Goal: Book appointment/travel/reservation

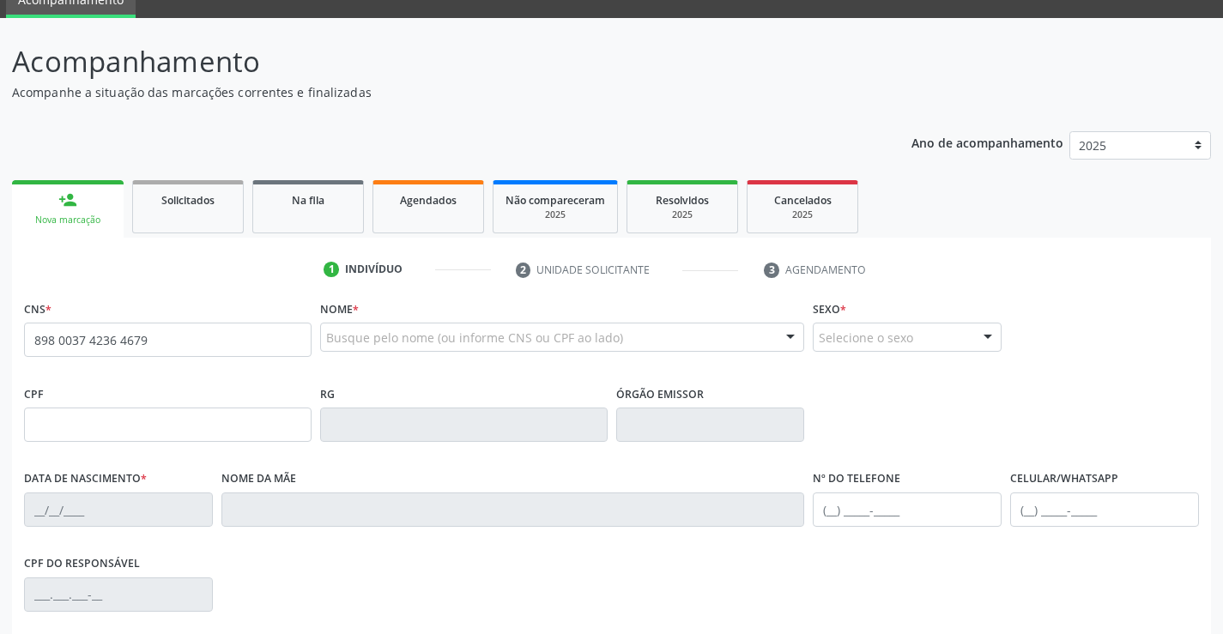
type input "898 0037 4236 4679"
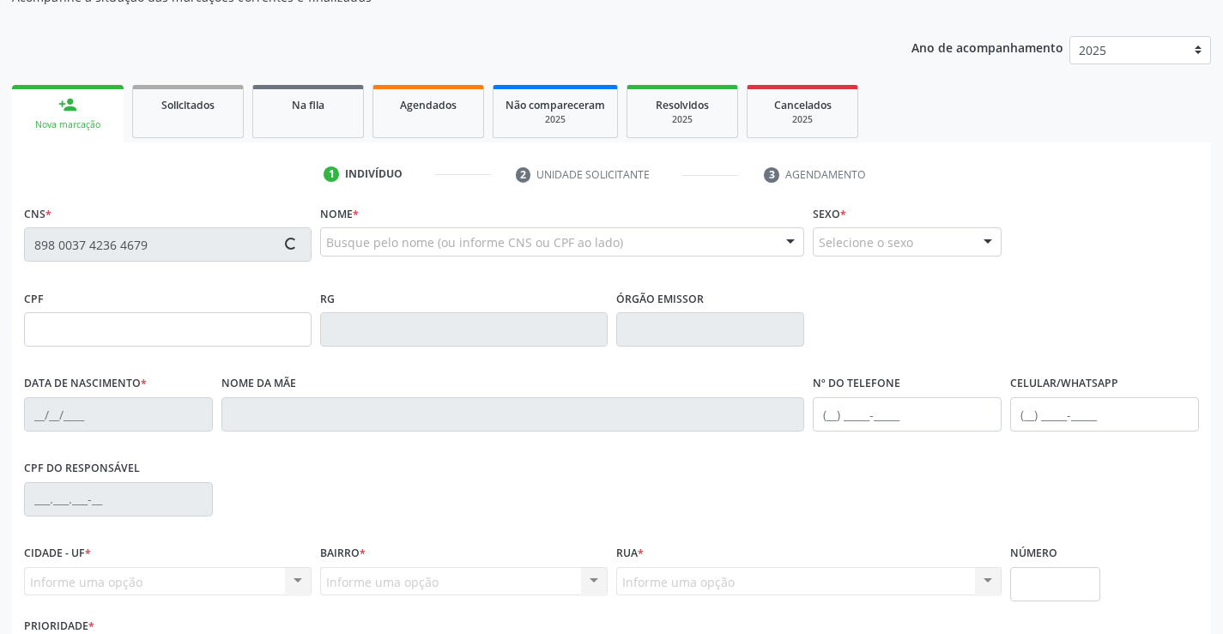
scroll to position [257, 0]
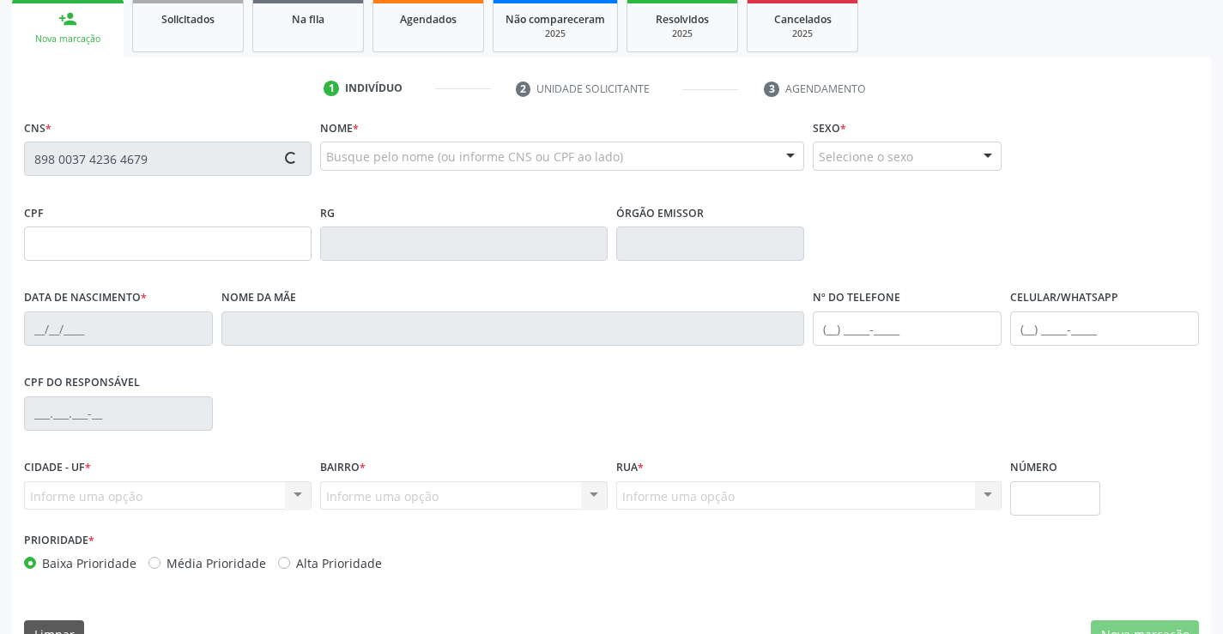
type input "0[DATE]"
type input "Lucicleide do [PERSON_NAME]"
type input "[PHONE_NUMBER]"
type input "045.993.564-09"
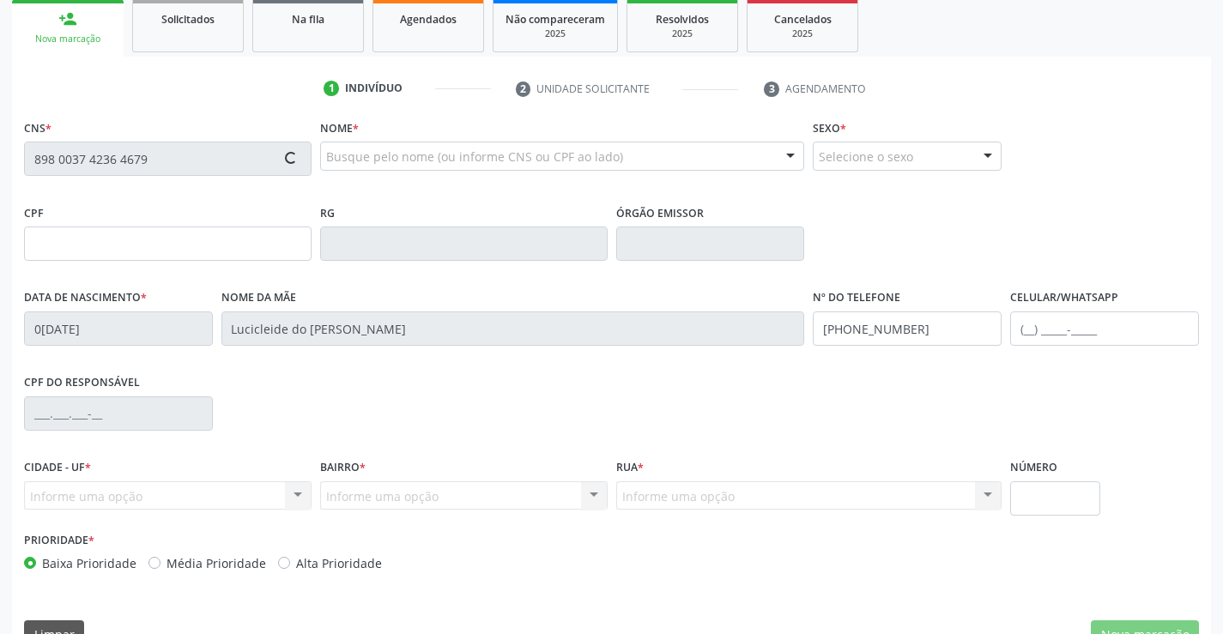
type input "1451"
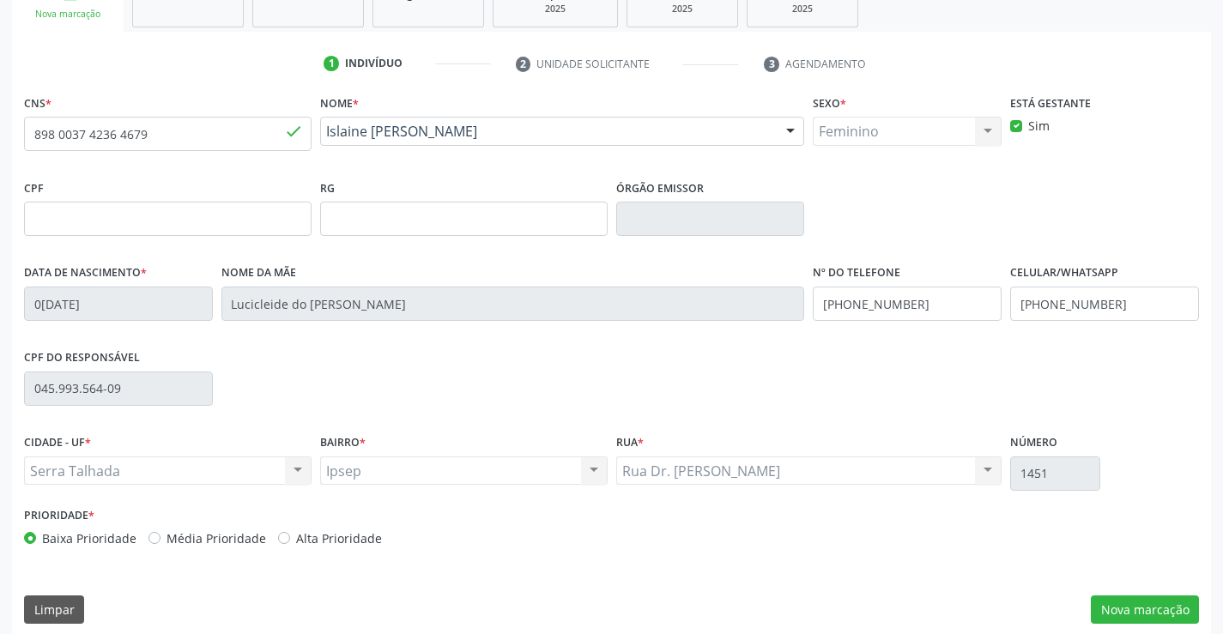
scroll to position [296, 0]
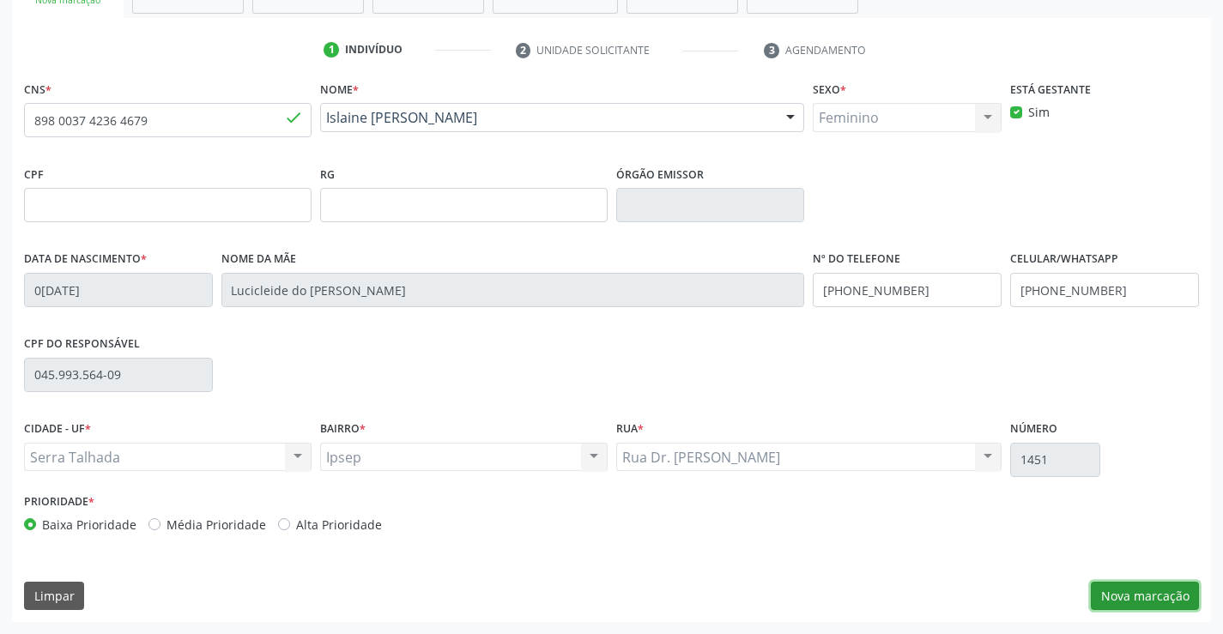
click at [1169, 597] on button "Nova marcação" at bounding box center [1145, 596] width 108 height 29
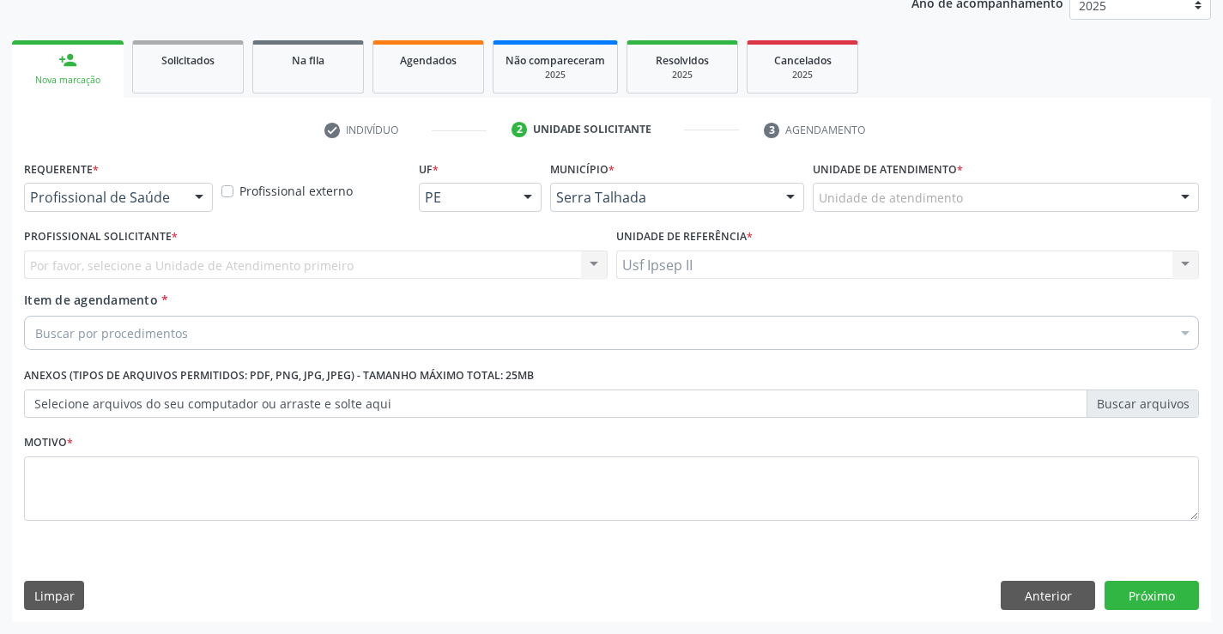
scroll to position [216, 0]
click at [1030, 196] on div "Unidade de atendimento" at bounding box center [1006, 197] width 386 height 29
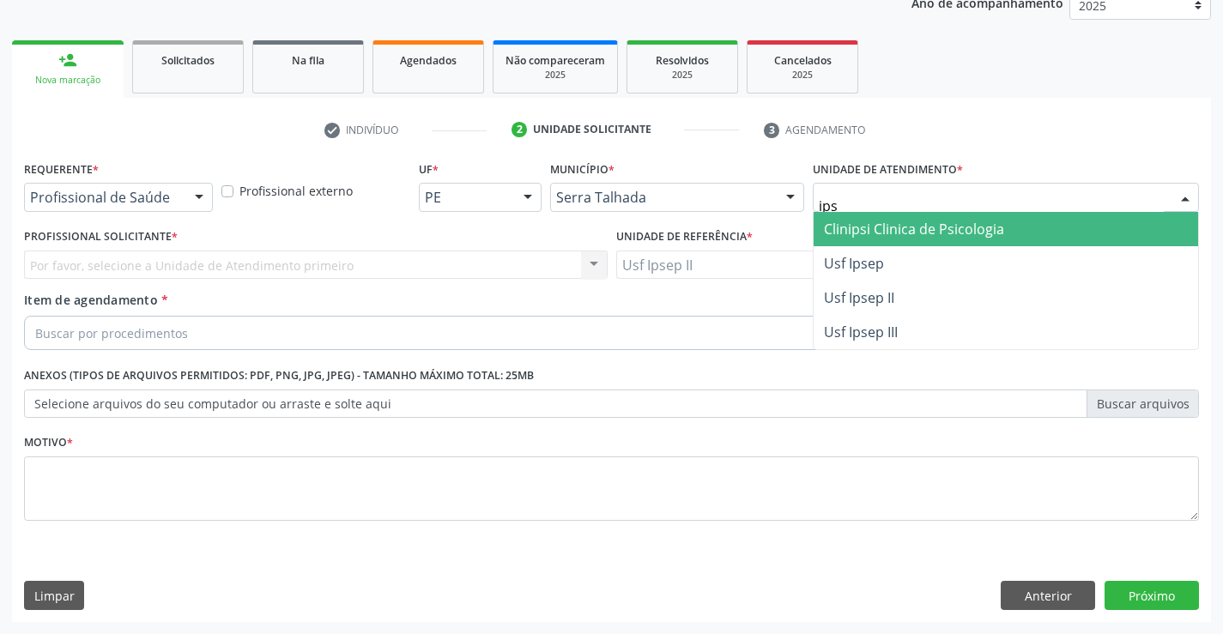
type input "ipse"
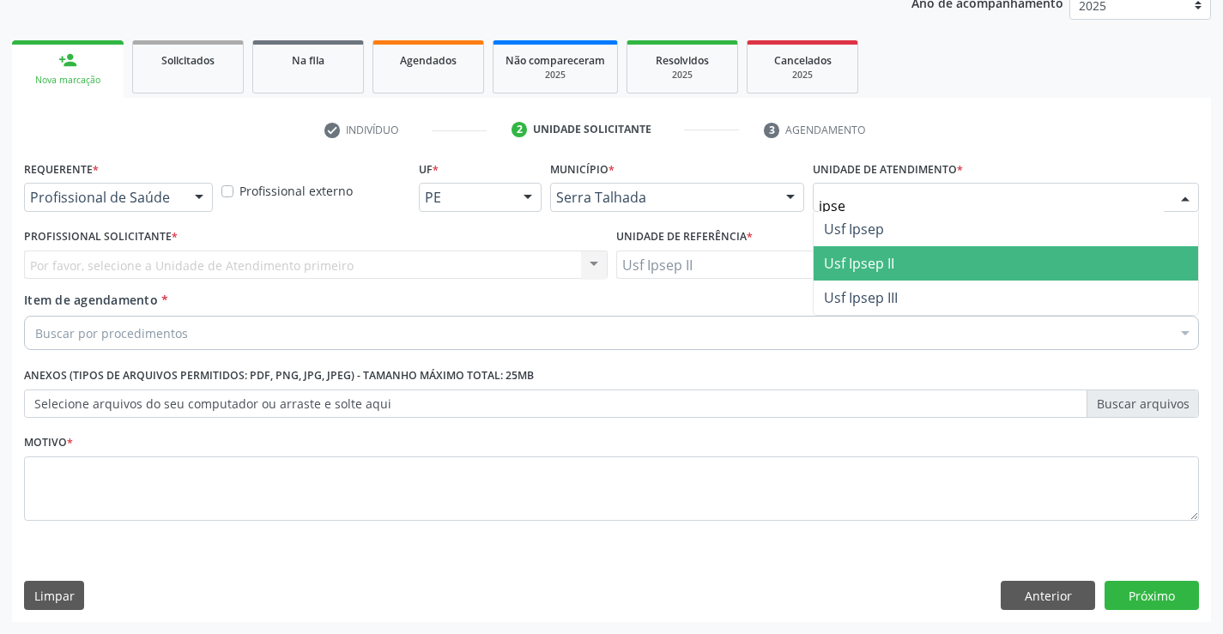
click at [885, 267] on span "Usf Ipsep II" at bounding box center [859, 263] width 70 height 19
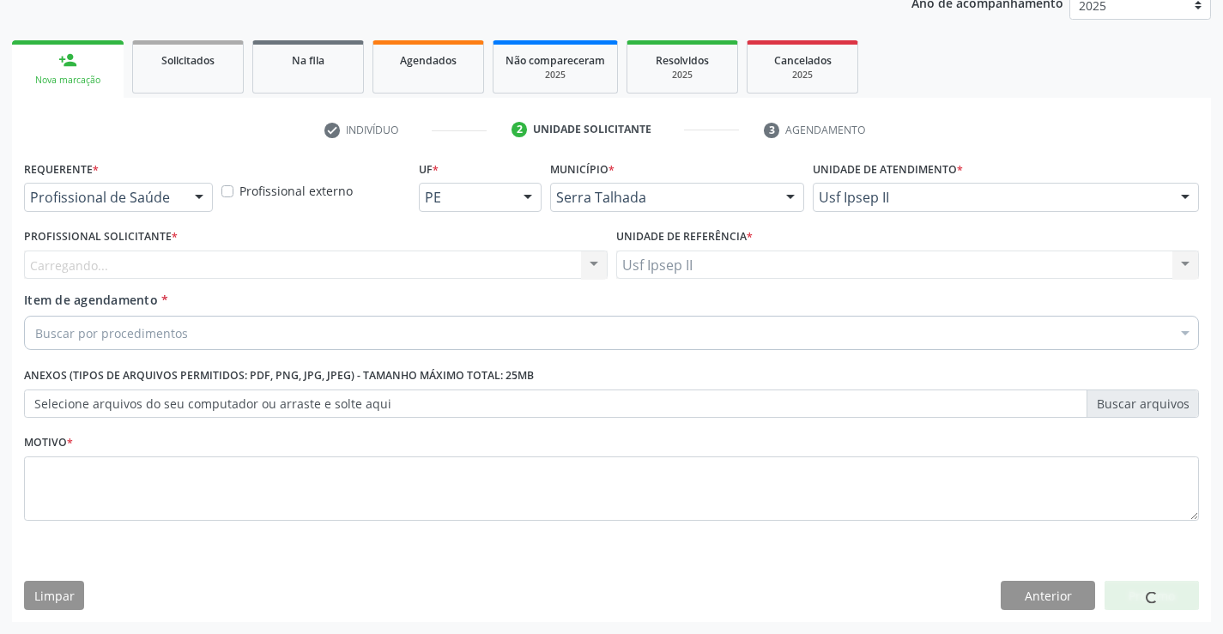
click at [298, 269] on div "Carregando..." at bounding box center [315, 265] width 583 height 29
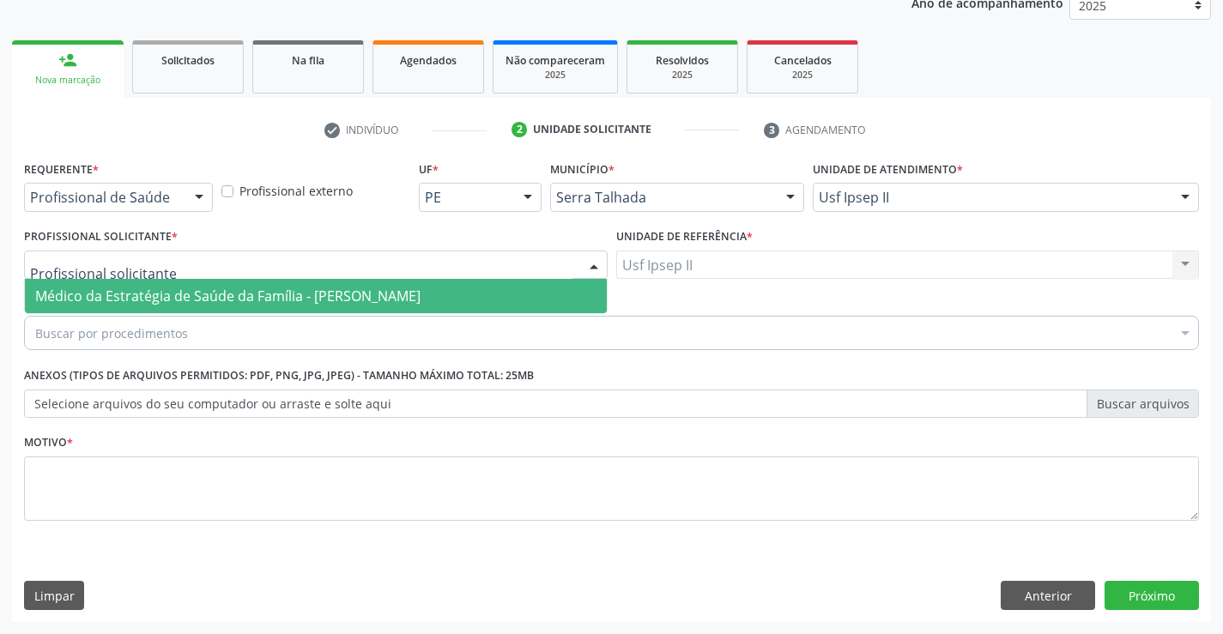
click at [270, 292] on span "Médico da Estratégia de Saúde da Família - [PERSON_NAME]" at bounding box center [227, 296] width 385 height 19
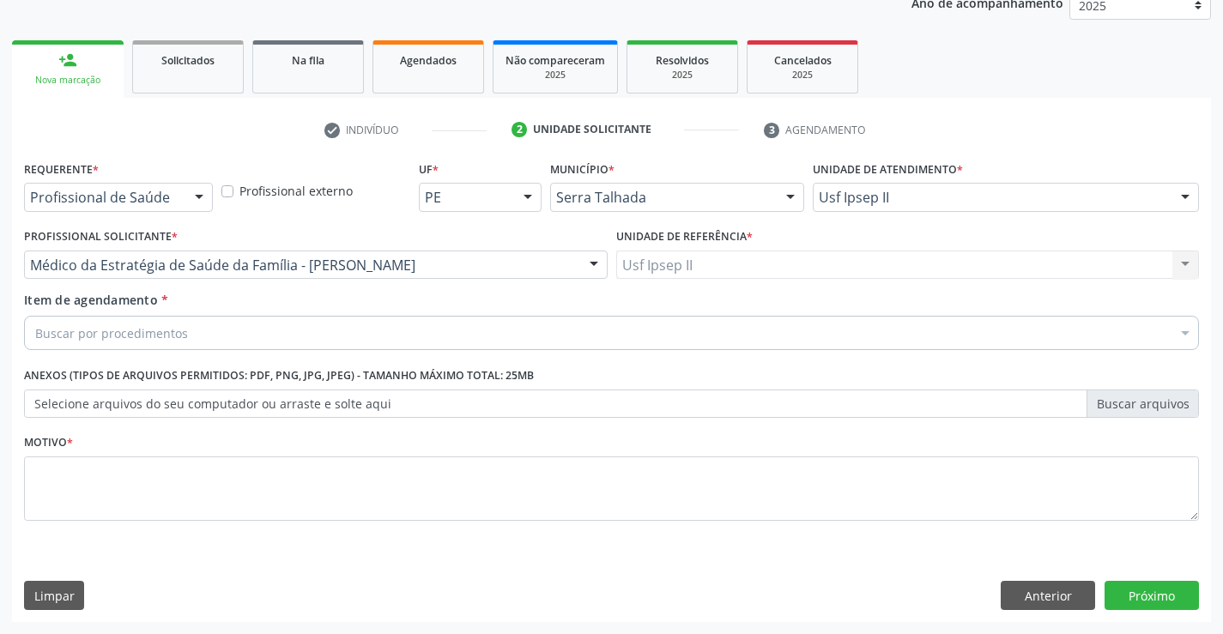
click at [216, 331] on div "Buscar por procedimentos" at bounding box center [611, 333] width 1175 height 34
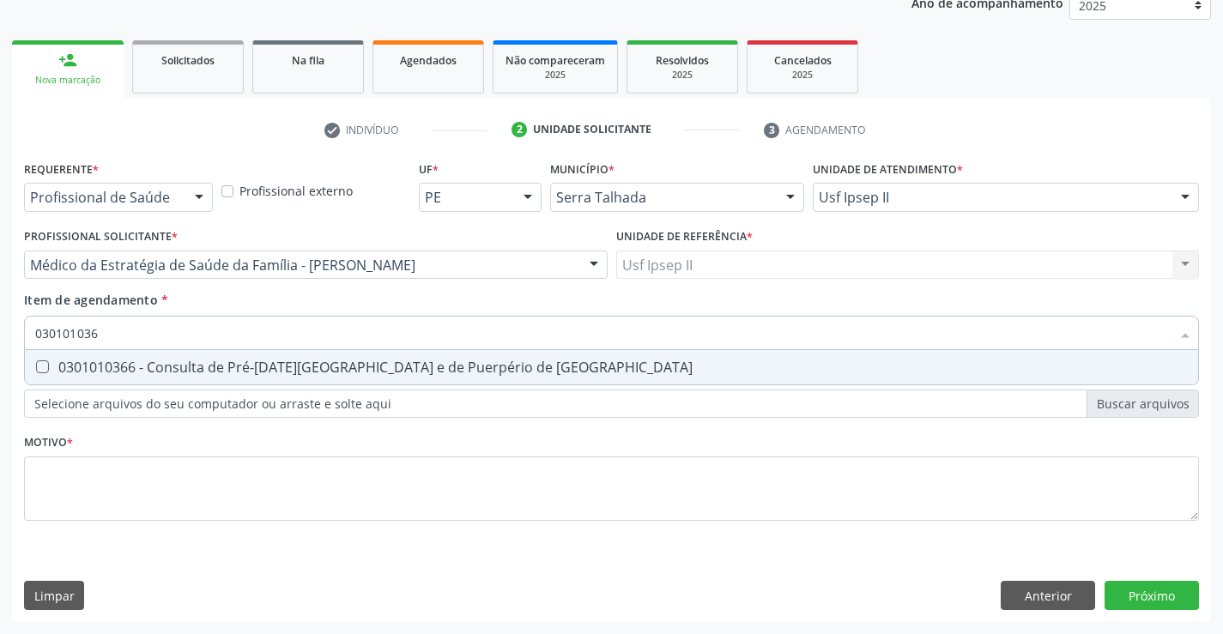
type input "0301010366"
click at [95, 374] on div "0301010366 - Consulta de Pré-[DATE][GEOGRAPHIC_DATA] e de Puerpério de [GEOGRAP…" at bounding box center [611, 367] width 1152 height 14
checkbox Risco "true"
click at [111, 472] on div "Requerente * Profissional de Saúde Profissional de Saúde Paciente Nenhum result…" at bounding box center [611, 350] width 1175 height 389
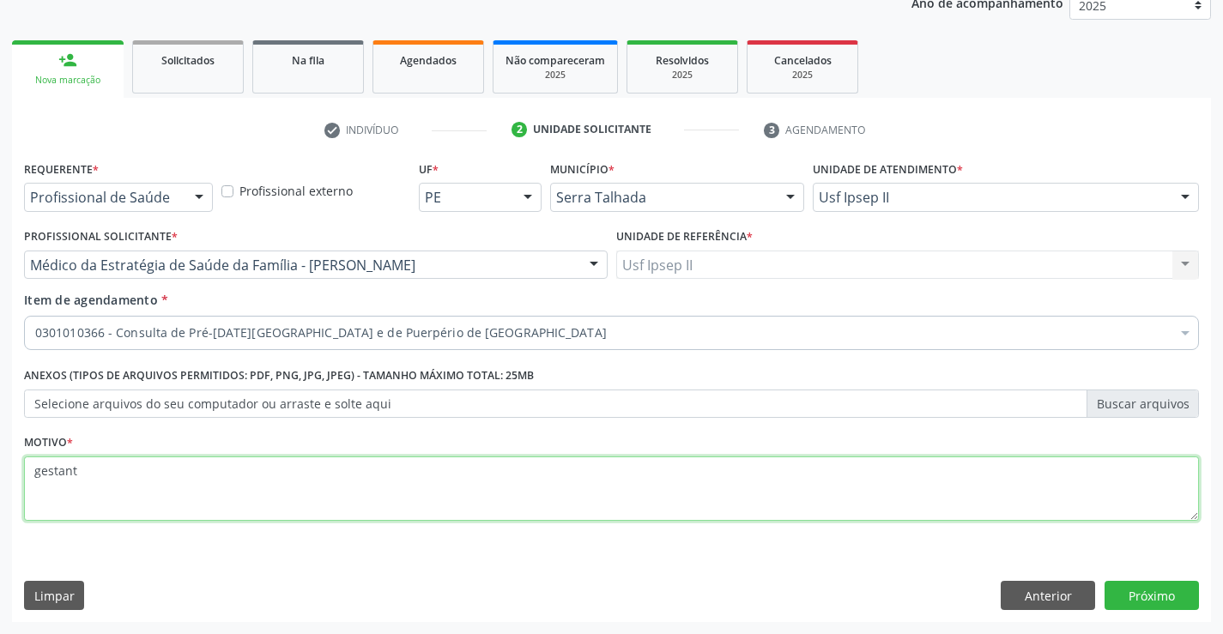
type textarea "gestante"
click at [1147, 598] on button "Próximo" at bounding box center [1151, 595] width 94 height 29
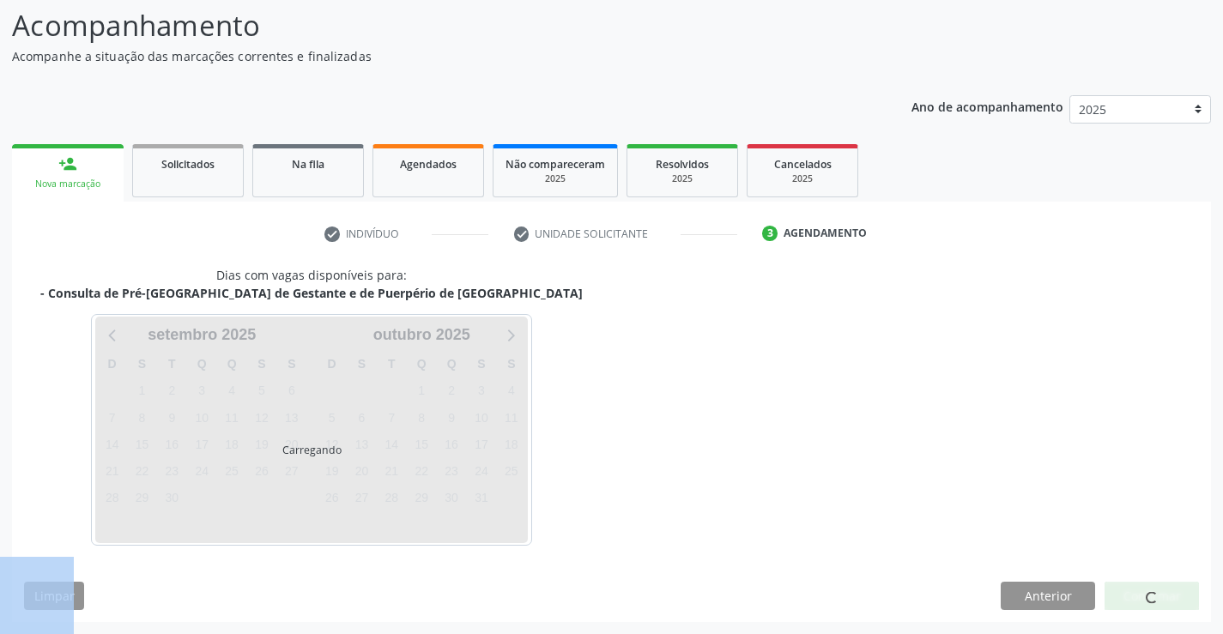
scroll to position [112, 0]
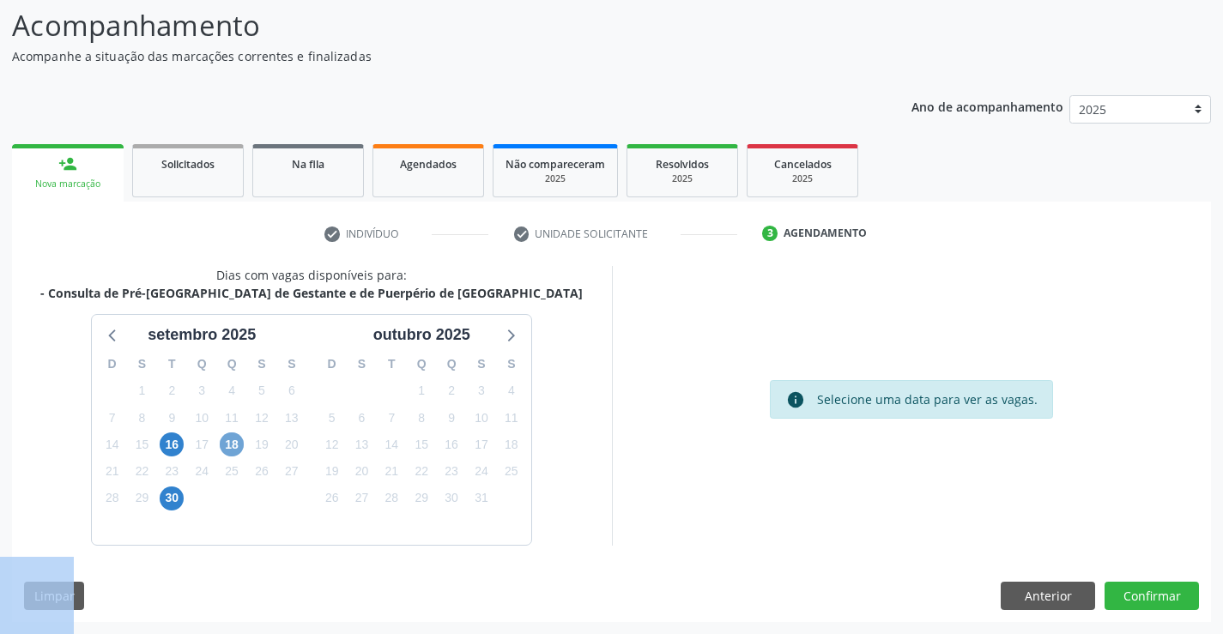
click at [229, 432] on span "18" at bounding box center [232, 444] width 24 height 24
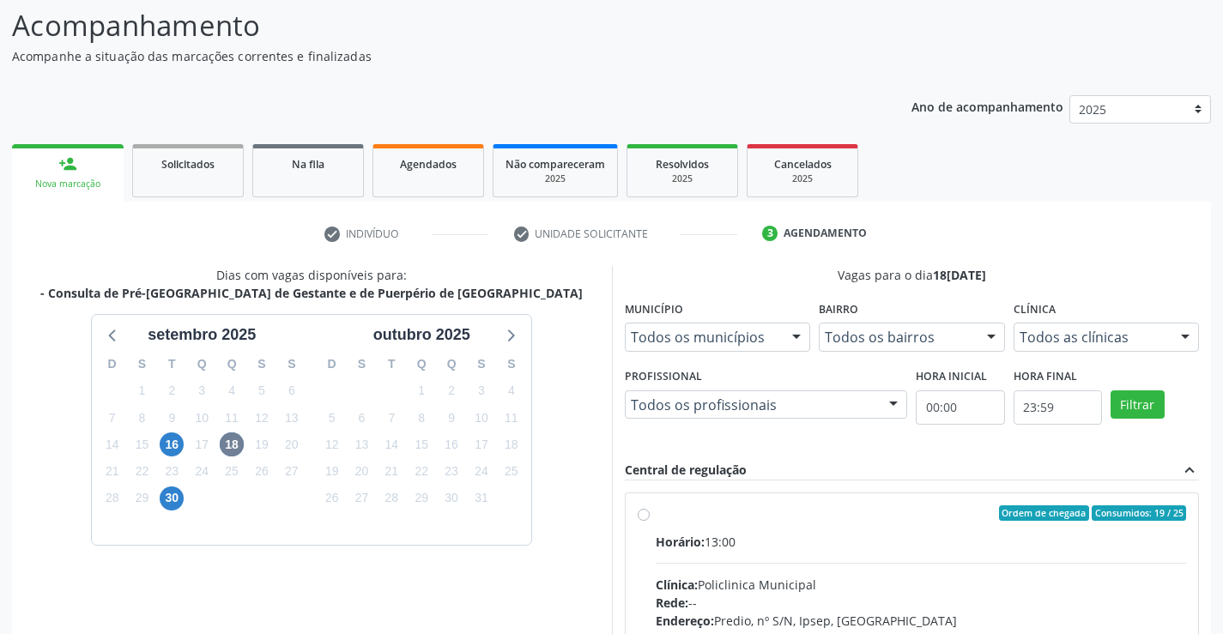
click at [1080, 349] on div "Todos as clínicas" at bounding box center [1106, 337] width 186 height 29
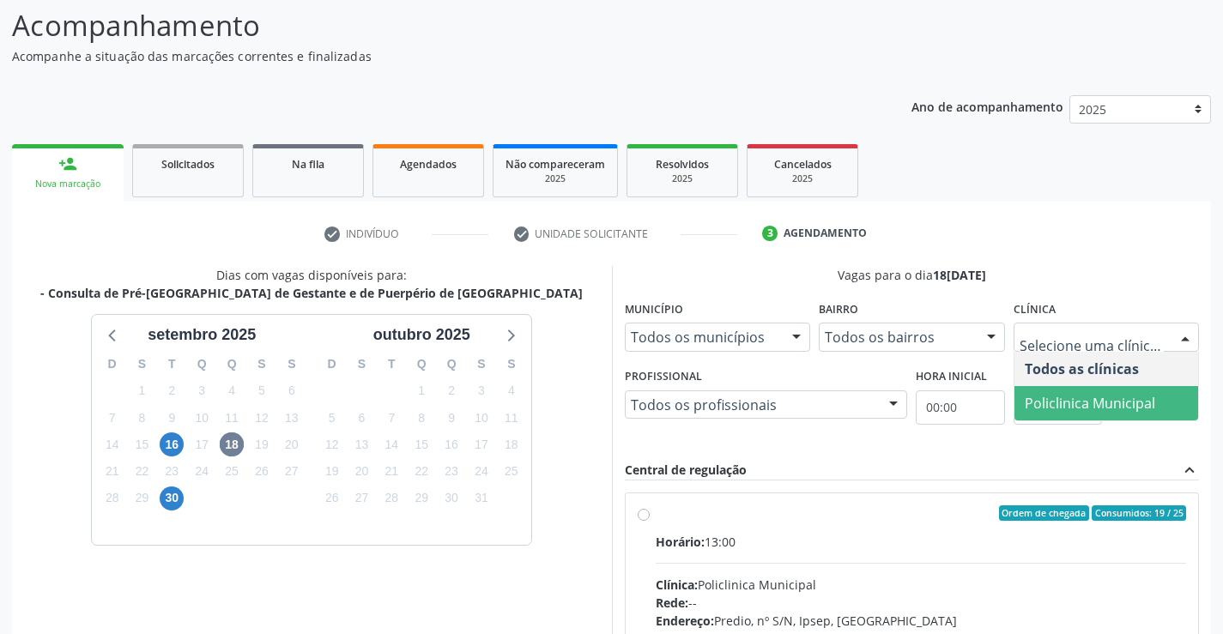
click at [1049, 397] on span "Policlinica Municipal" at bounding box center [1089, 403] width 130 height 19
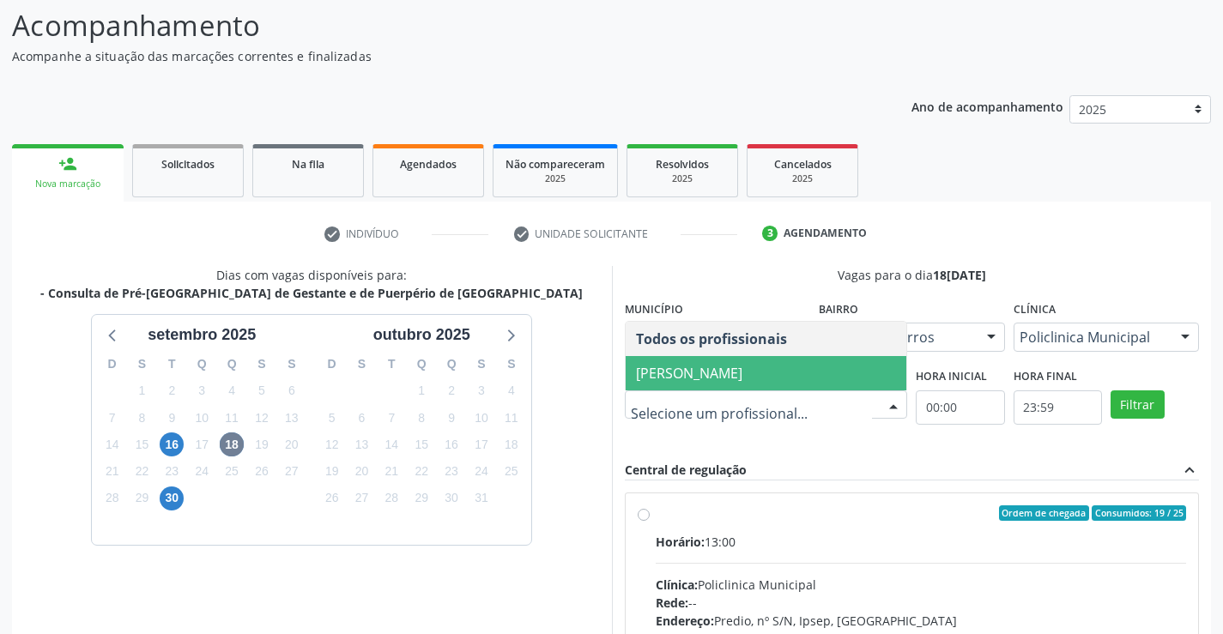
click at [742, 366] on span "[PERSON_NAME]" at bounding box center [689, 373] width 106 height 19
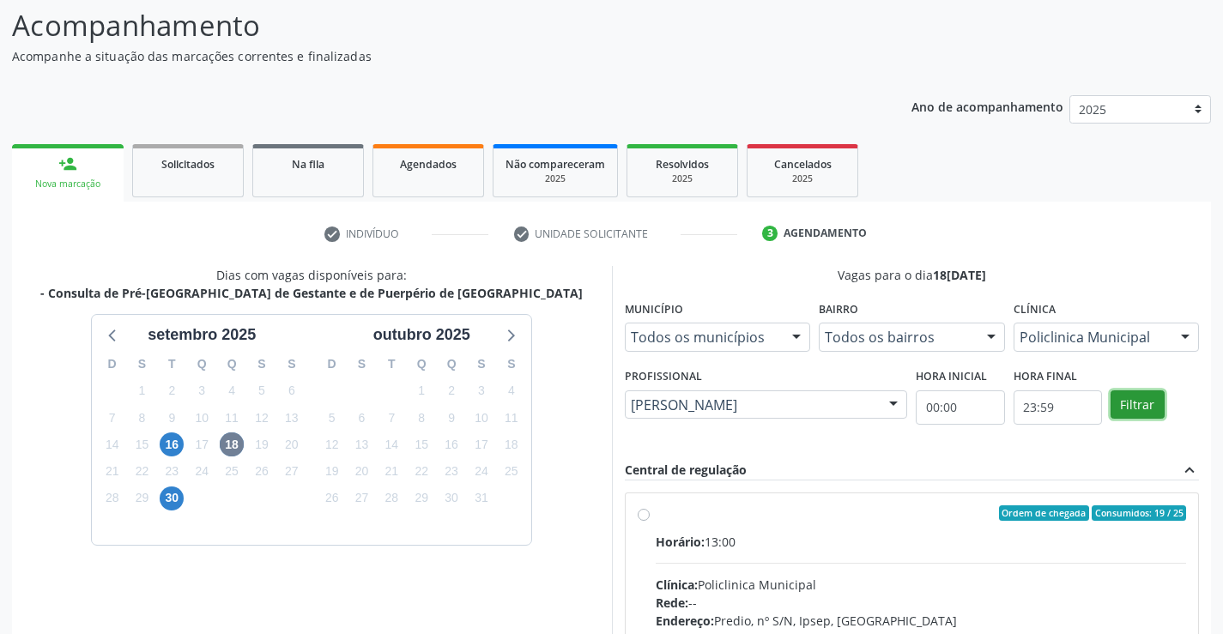
click at [1134, 401] on button "Filtrar" at bounding box center [1137, 404] width 54 height 29
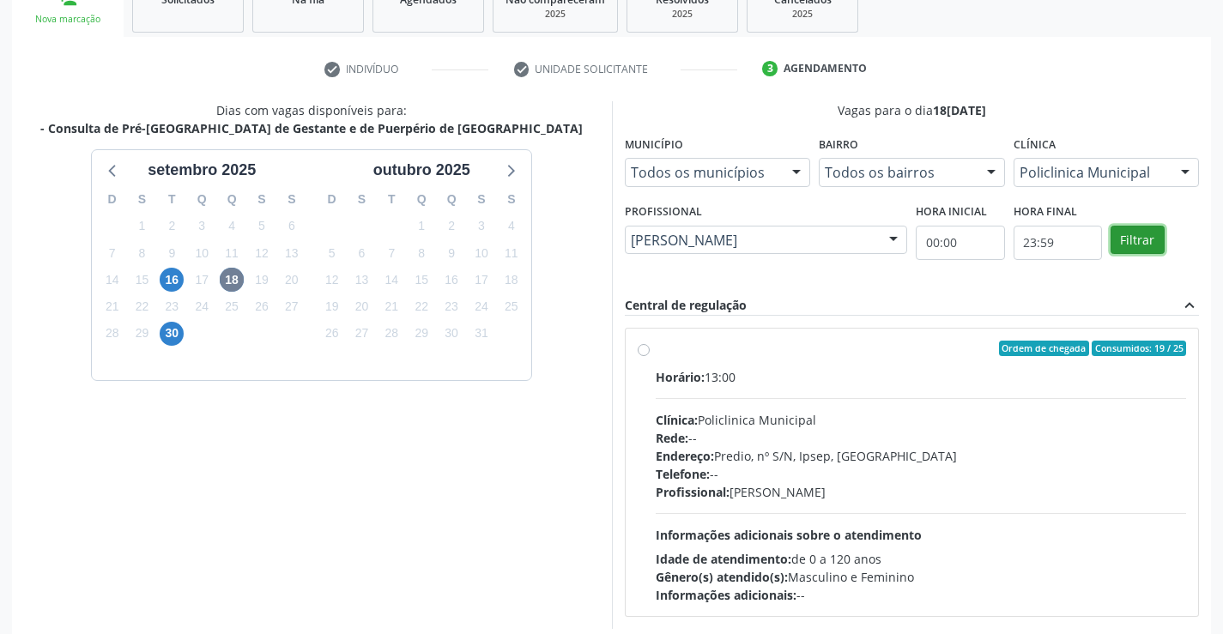
scroll to position [360, 0]
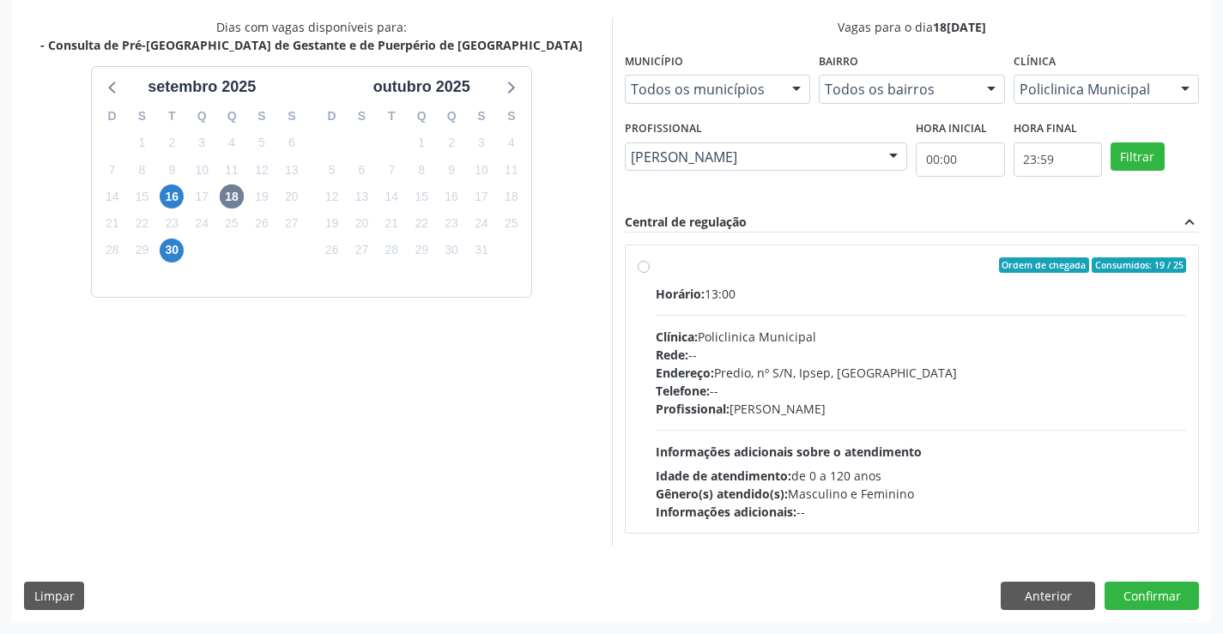
click at [677, 393] on span "Telefone:" at bounding box center [683, 391] width 54 height 16
click at [650, 273] on input "Ordem de chegada Consumidos: 19 / 25 Horário: 13:00 Clínica: Policlinica Munici…" at bounding box center [644, 264] width 12 height 15
radio input "true"
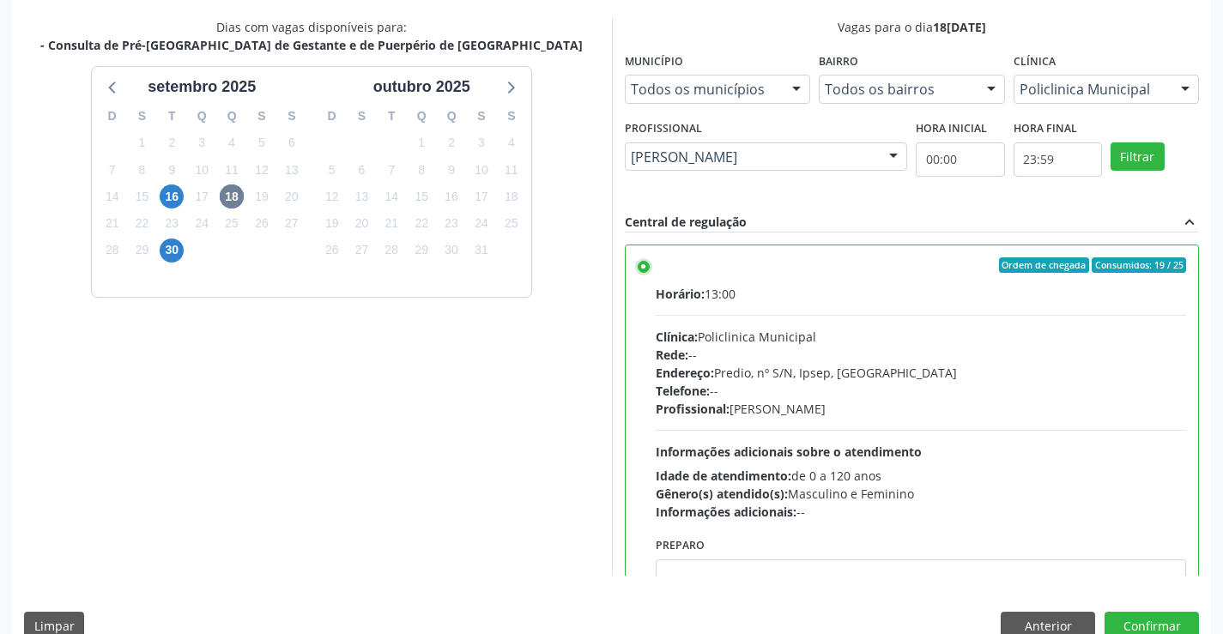
scroll to position [391, 0]
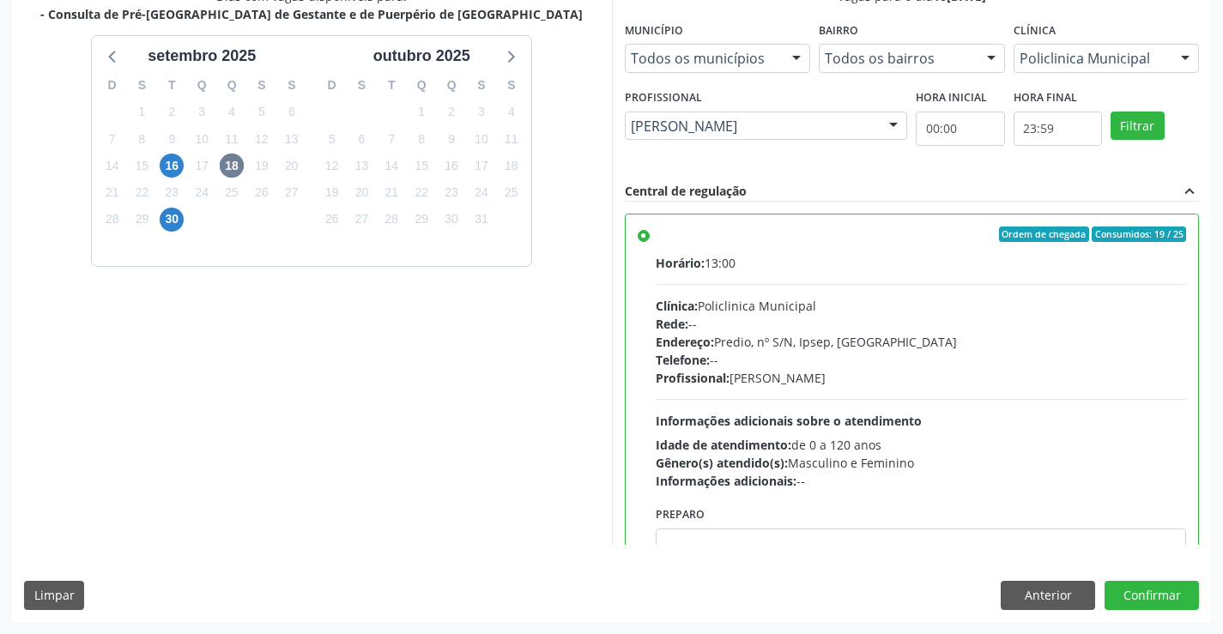
click at [554, 481] on div "Dias com vagas disponíveis para: - Consulta de Pré-[GEOGRAPHIC_DATA] de Gestant…" at bounding box center [312, 266] width 600 height 558
click at [1167, 592] on button "Confirmar" at bounding box center [1151, 595] width 94 height 29
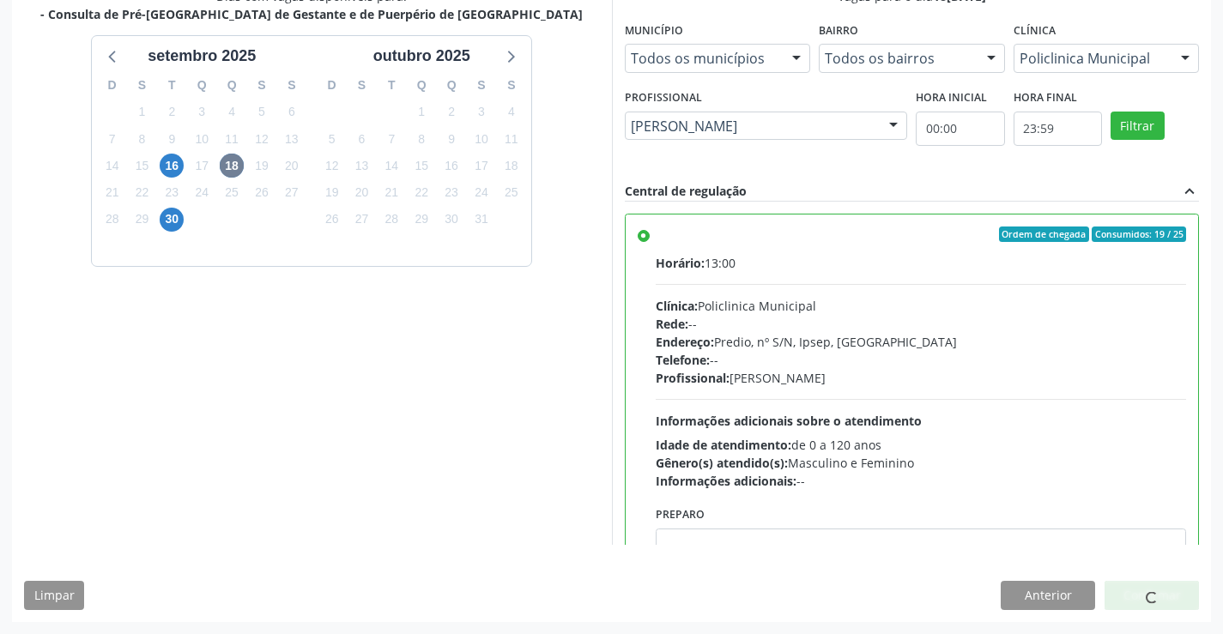
scroll to position [0, 0]
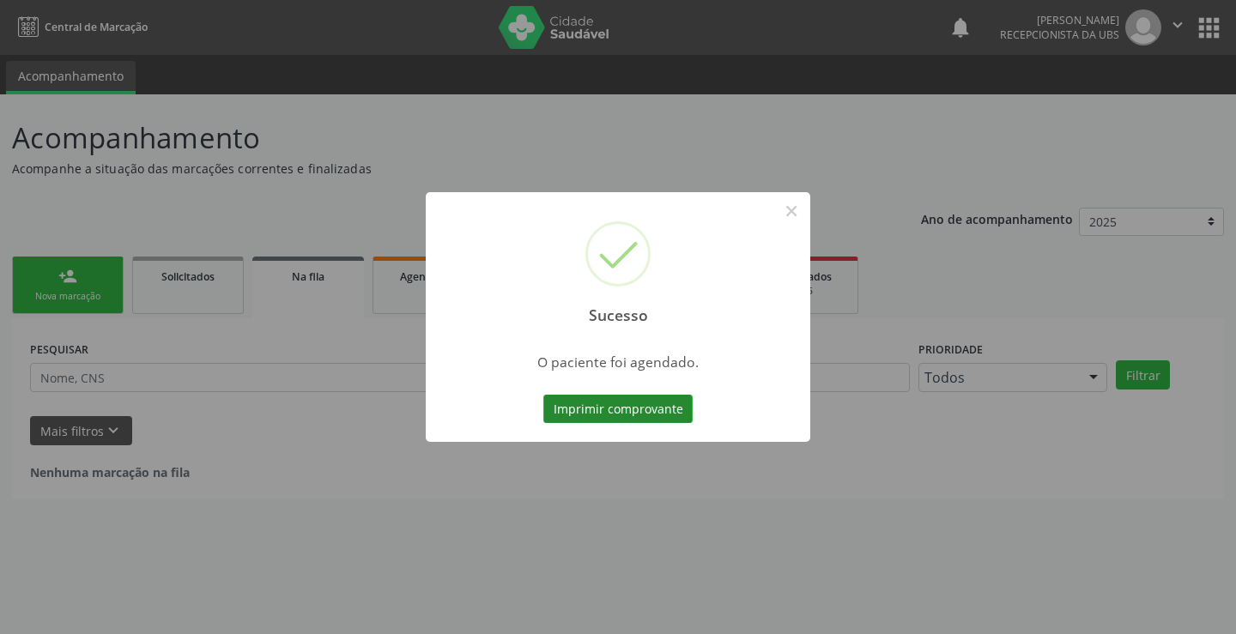
click at [639, 416] on button "Imprimir comprovante" at bounding box center [617, 409] width 149 height 29
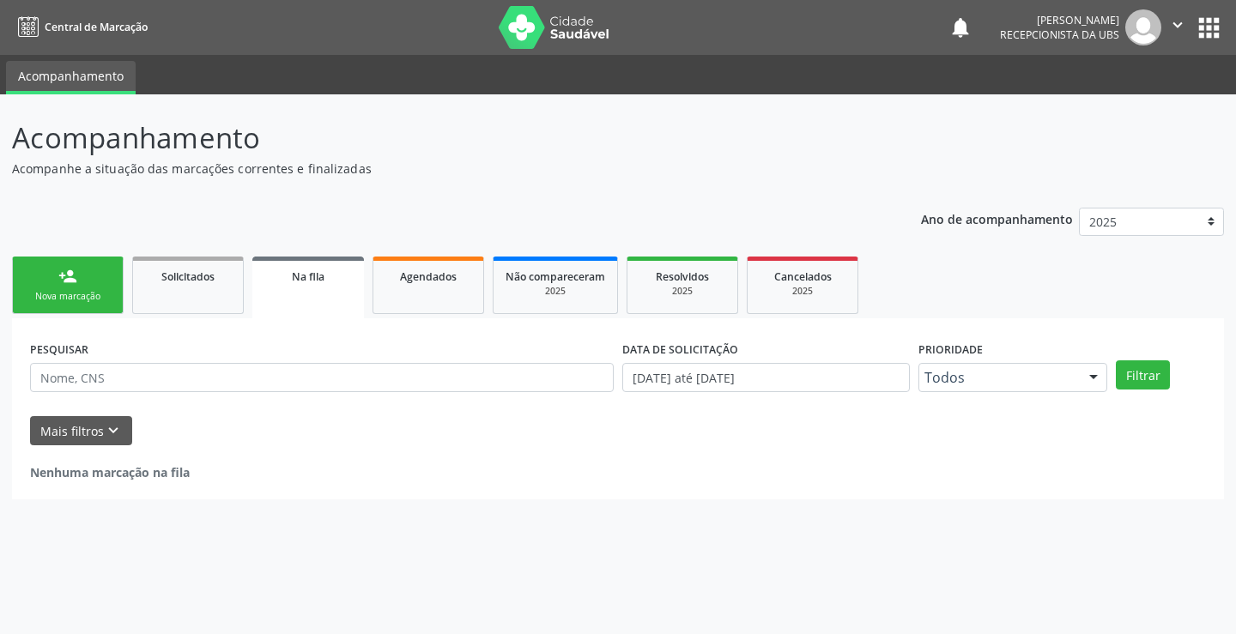
click at [48, 307] on link "person_add Nova marcação" at bounding box center [68, 285] width 112 height 57
click at [48, 299] on div "Nova marcação" at bounding box center [68, 296] width 86 height 13
